Goal: Task Accomplishment & Management: Complete application form

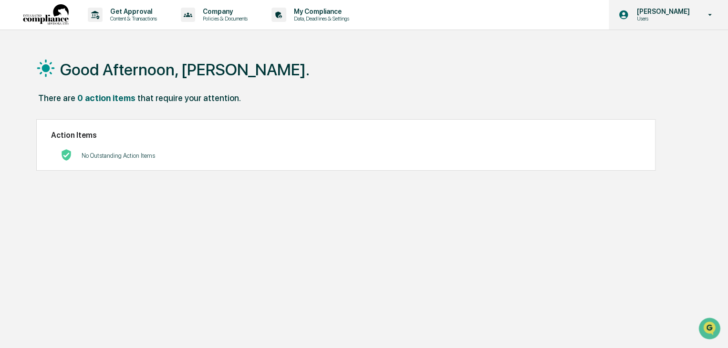
click at [682, 10] on p "[PERSON_NAME]" at bounding box center [661, 12] width 65 height 8
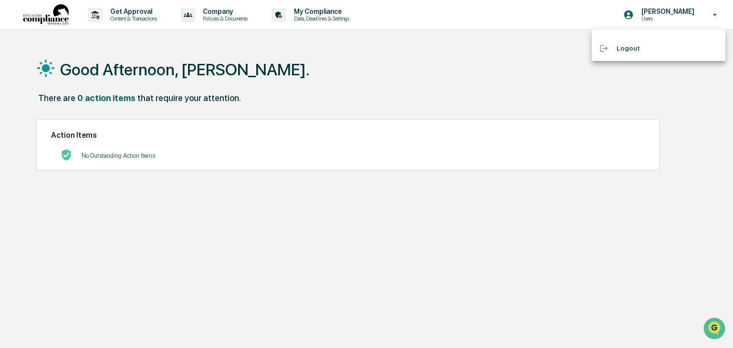
click at [323, 60] on div at bounding box center [366, 174] width 733 height 348
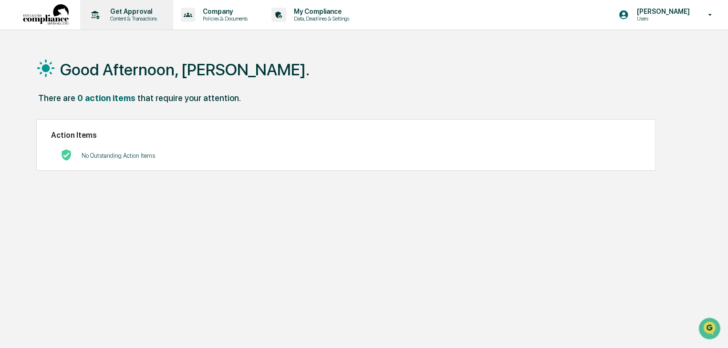
click at [132, 12] on p "Get Approval" at bounding box center [132, 12] width 59 height 8
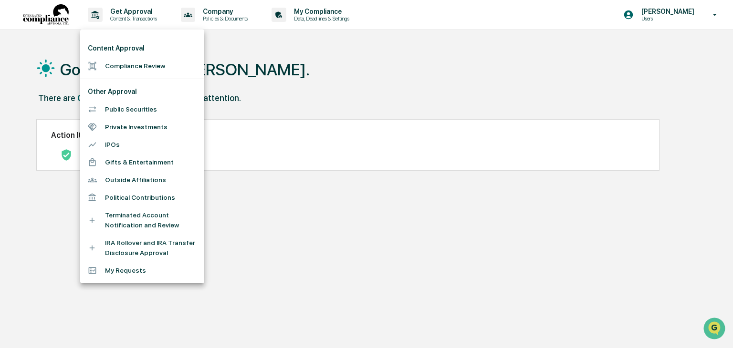
click at [226, 6] on div at bounding box center [366, 174] width 733 height 348
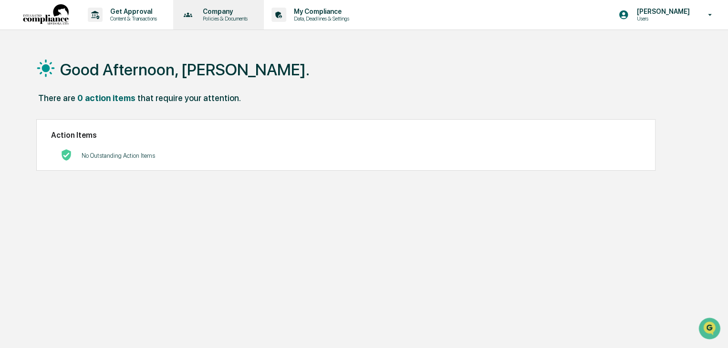
click at [221, 16] on p "Policies & Documents" at bounding box center [223, 18] width 57 height 7
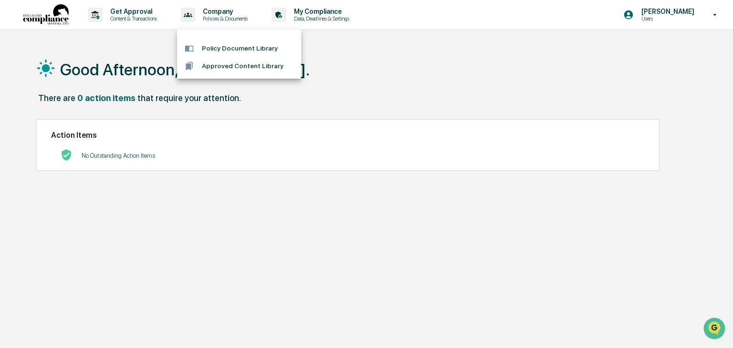
click at [341, 21] on div at bounding box center [366, 174] width 733 height 348
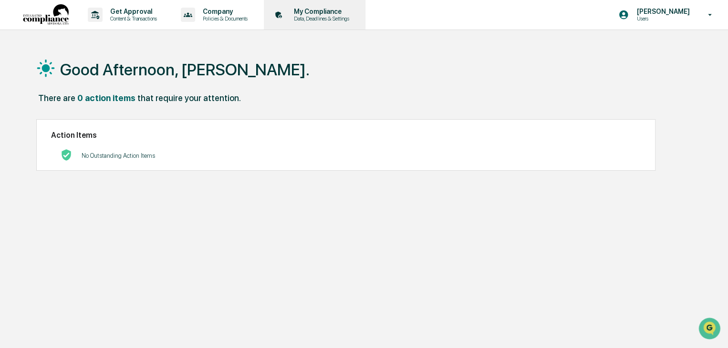
click at [332, 14] on p "My Compliance" at bounding box center [320, 12] width 68 height 8
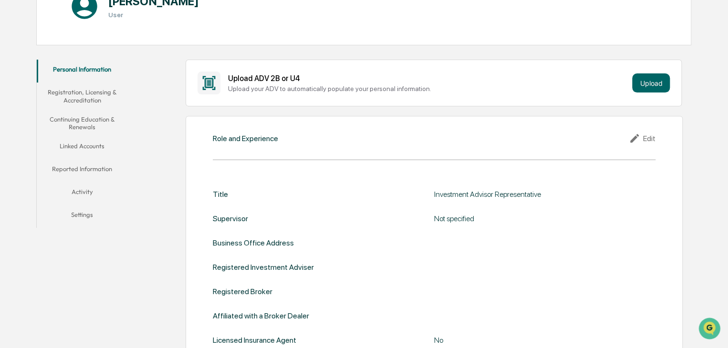
scroll to position [143, 0]
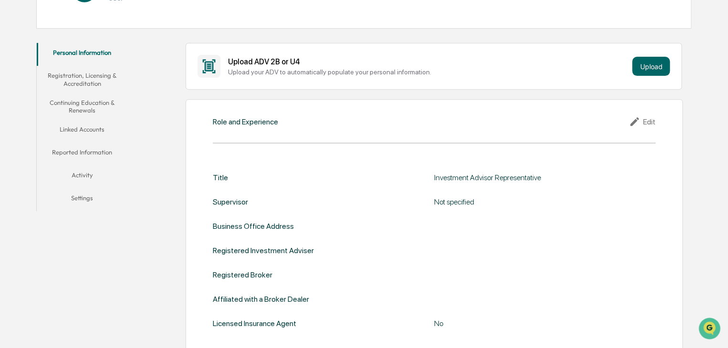
click at [86, 124] on button "Linked Accounts" at bounding box center [82, 131] width 91 height 23
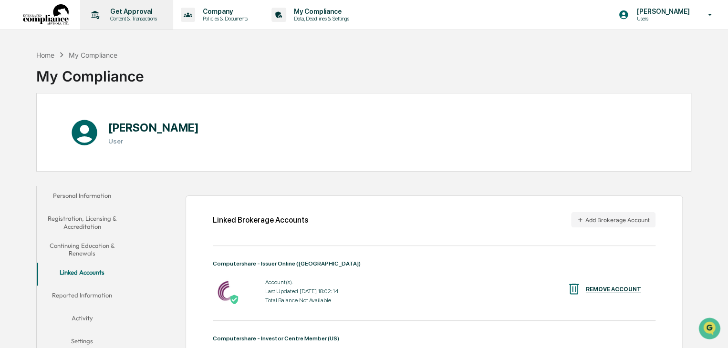
click at [117, 14] on p "Get Approval" at bounding box center [132, 12] width 59 height 8
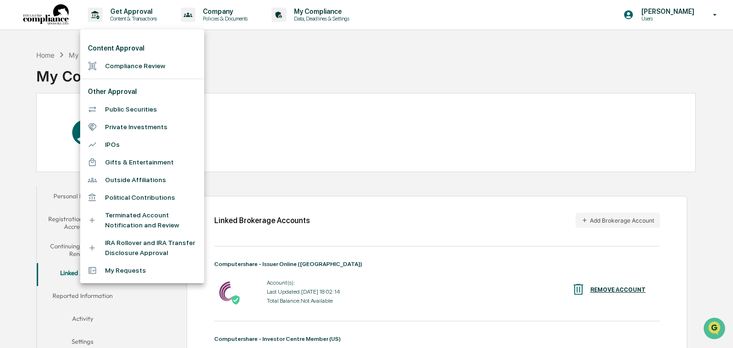
click at [130, 110] on li "Public Securities" at bounding box center [142, 110] width 124 height 18
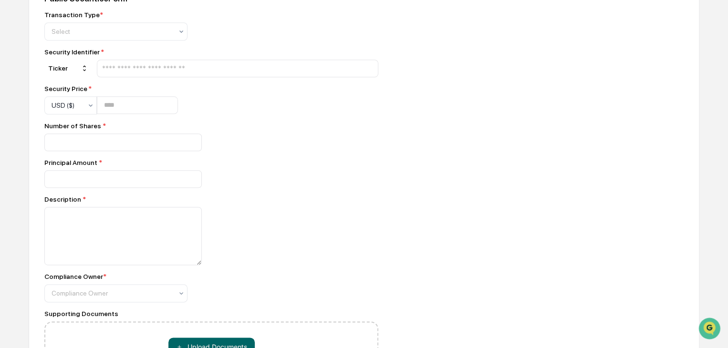
scroll to position [382, 0]
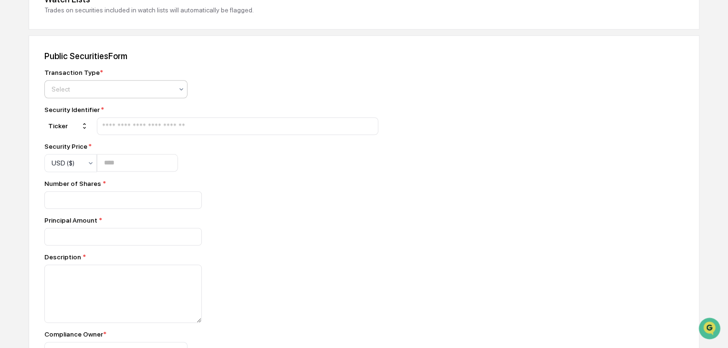
click at [93, 90] on div at bounding box center [112, 89] width 121 height 10
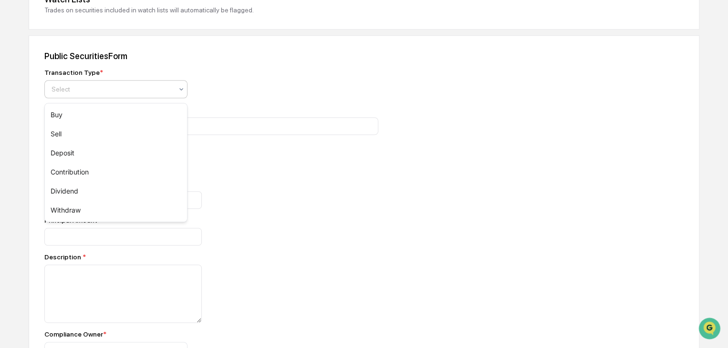
scroll to position [286, 0]
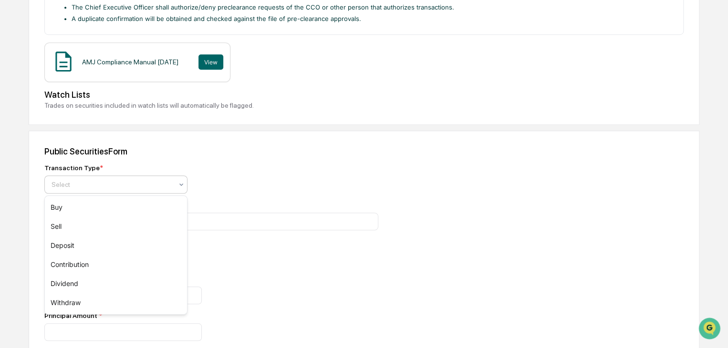
click at [339, 153] on div "Public Securities Form" at bounding box center [364, 152] width 640 height 10
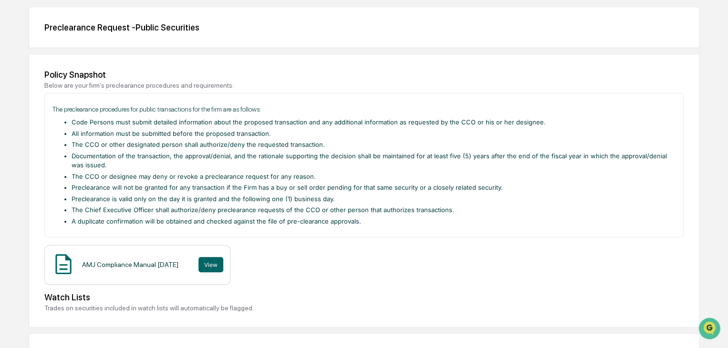
scroll to position [0, 0]
